Goal: Find specific page/section: Find specific page/section

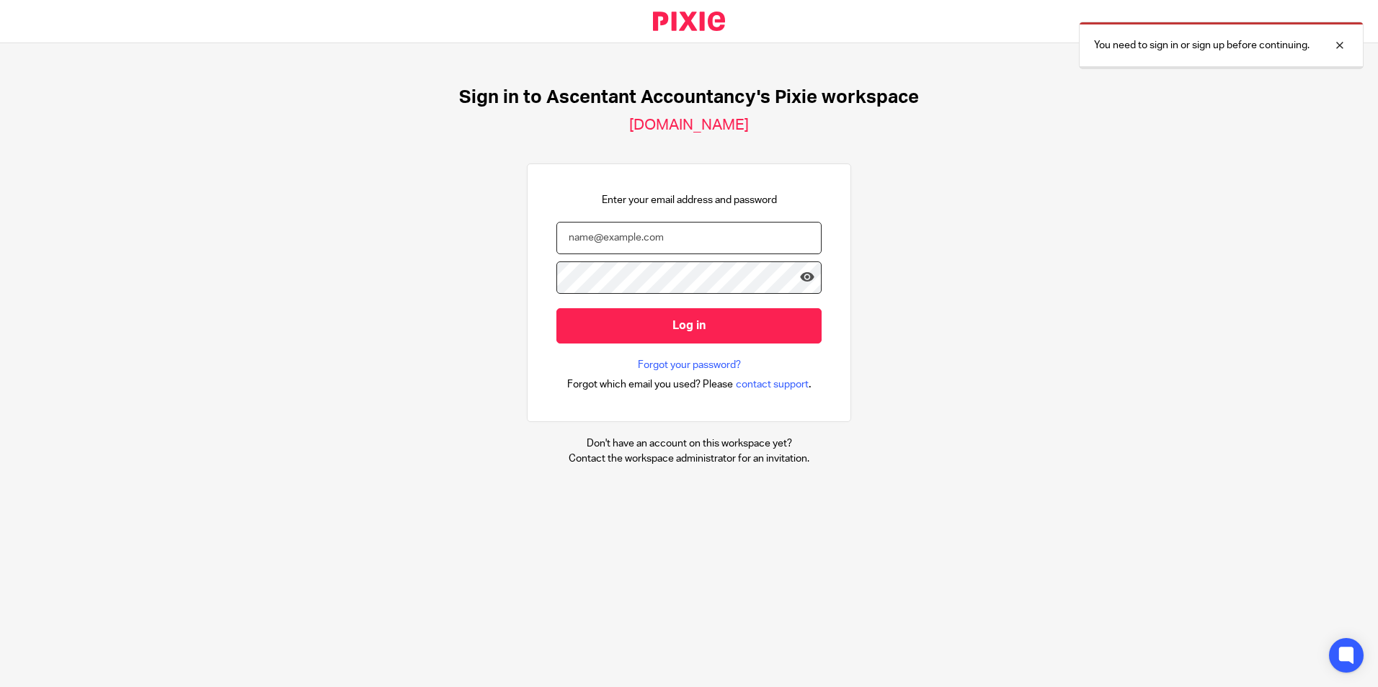
click at [651, 240] on input "email" at bounding box center [688, 238] width 265 height 32
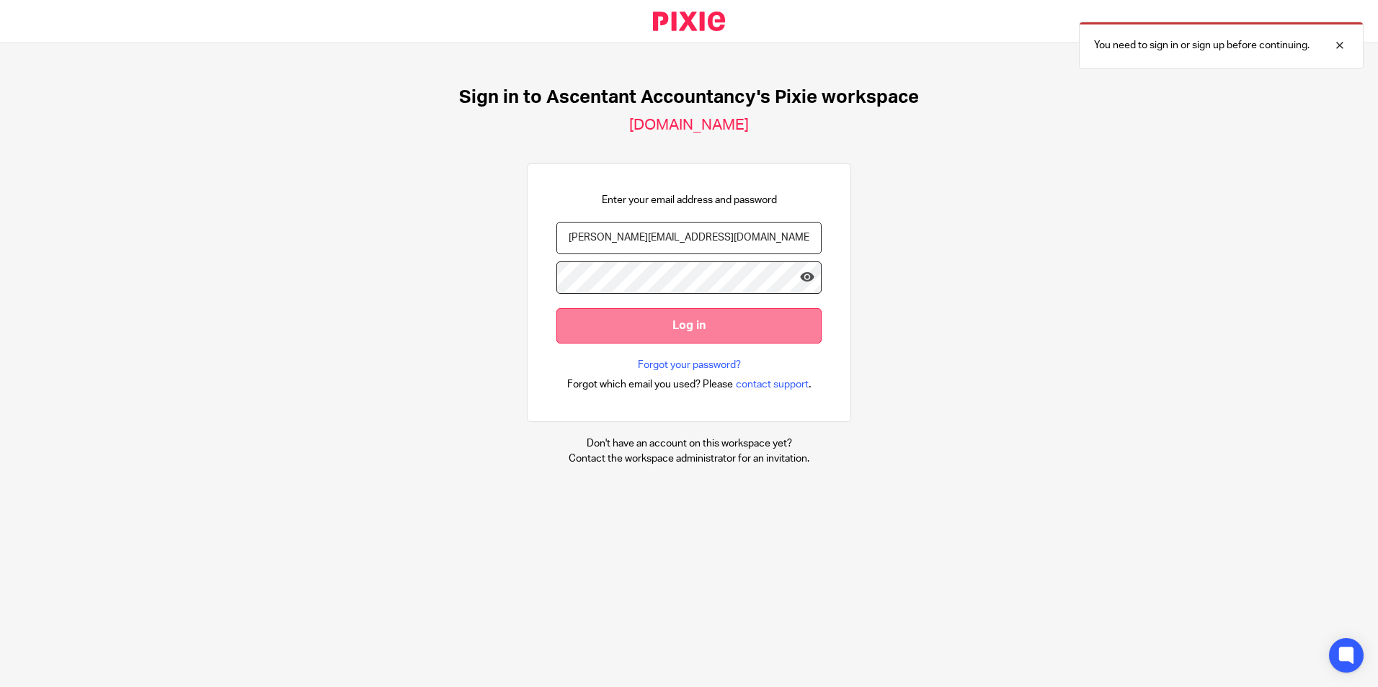
type input "p.white@ascentant.co.uk"
click at [644, 331] on input "Log in" at bounding box center [688, 325] width 265 height 35
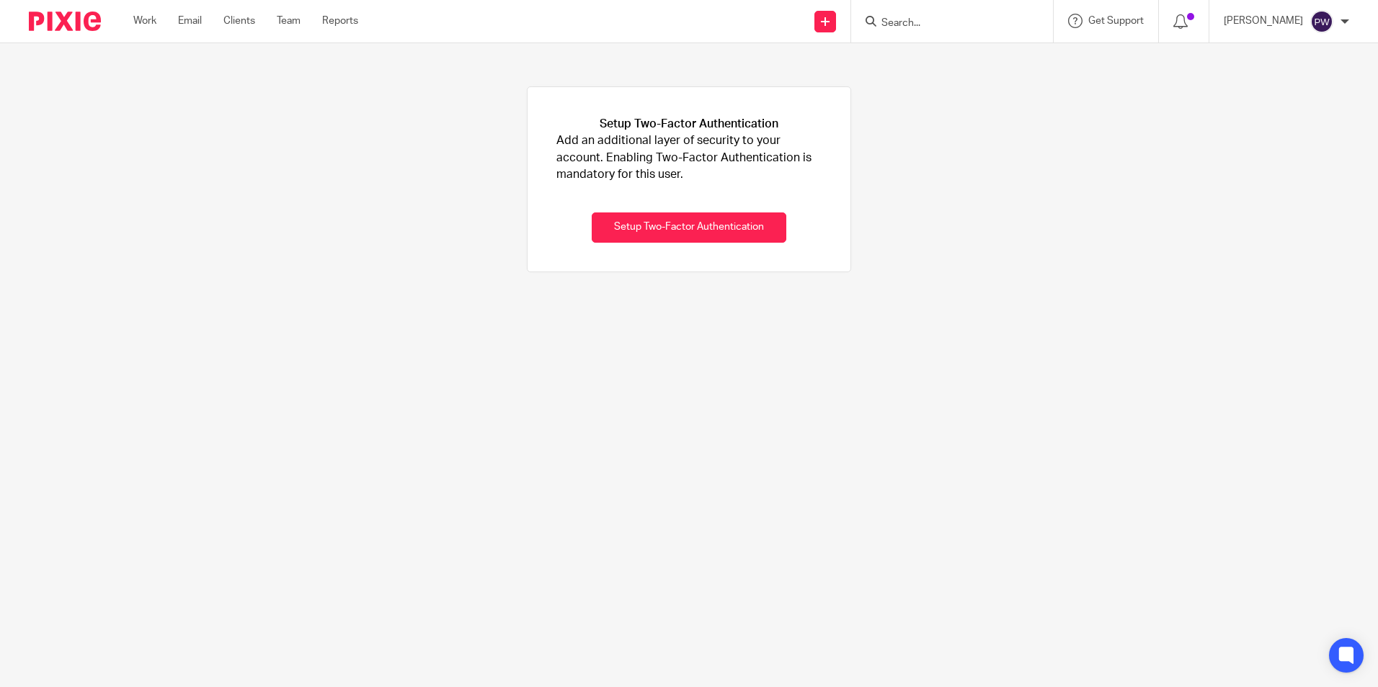
click at [151, 36] on div "Work Email Clients Team Reports Work Email Clients Team Reports Settings" at bounding box center [249, 21] width 261 height 43
click at [147, 27] on link "Work" at bounding box center [144, 21] width 23 height 14
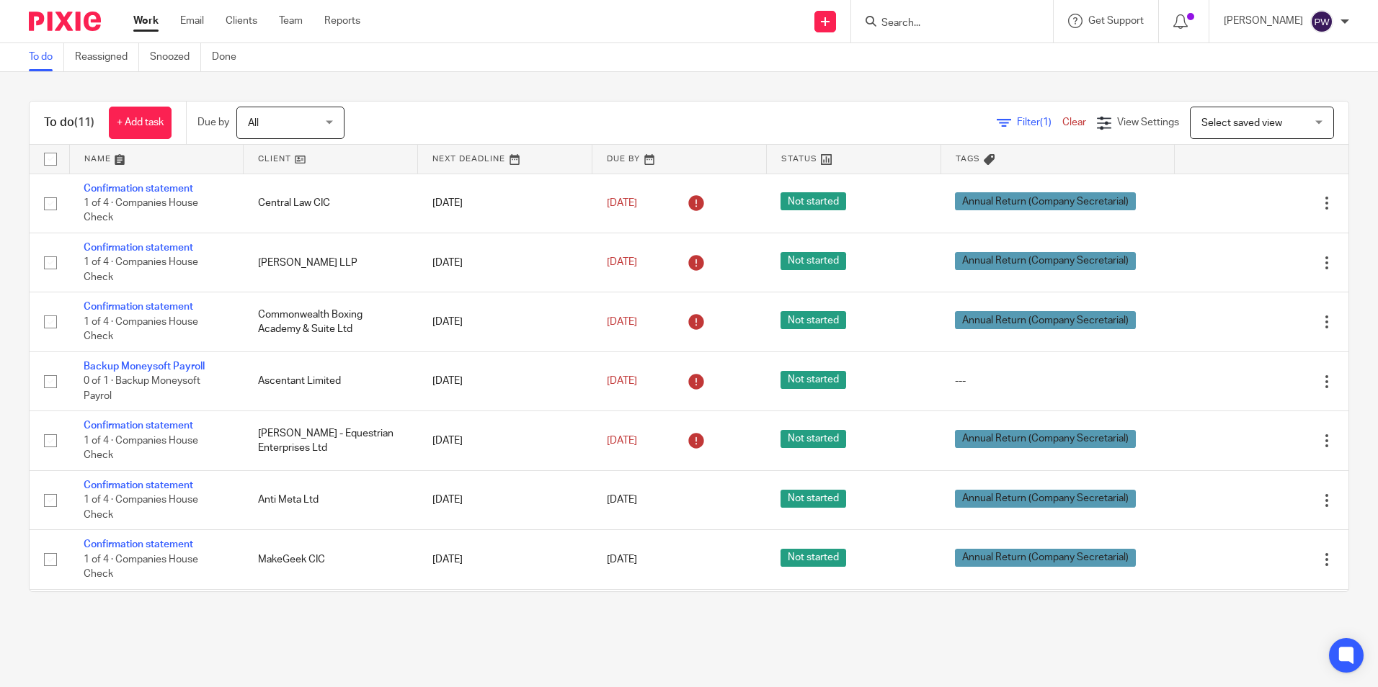
click at [946, 28] on input "Search" at bounding box center [945, 23] width 130 height 13
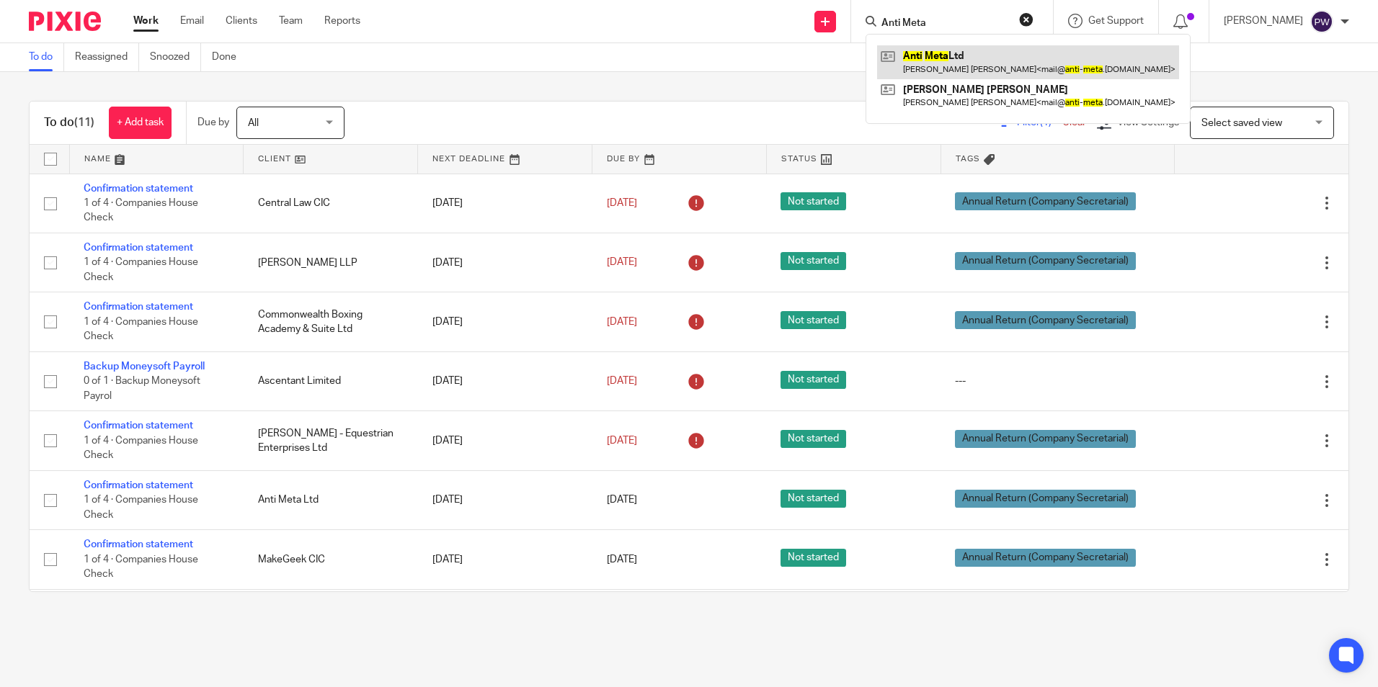
type input "Anti Meta"
click at [1012, 58] on link at bounding box center [1028, 61] width 302 height 33
